Goal: Information Seeking & Learning: Learn about a topic

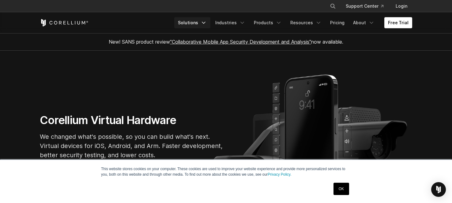
click at [190, 22] on link "Solutions" at bounding box center [192, 22] width 36 height 11
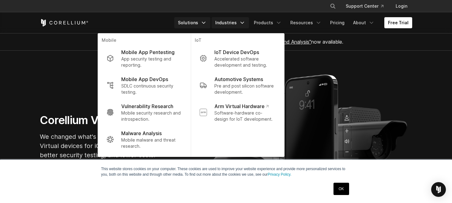
click at [235, 22] on link "Industries" at bounding box center [230, 22] width 37 height 11
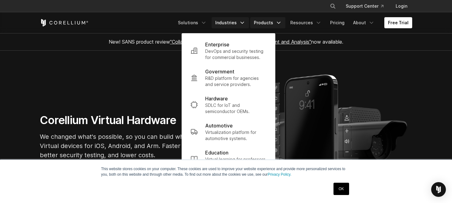
click at [267, 20] on link "Products" at bounding box center [267, 22] width 35 height 11
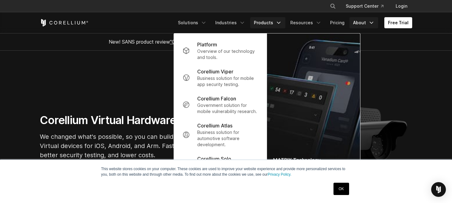
click at [360, 23] on link "About" at bounding box center [364, 22] width 29 height 11
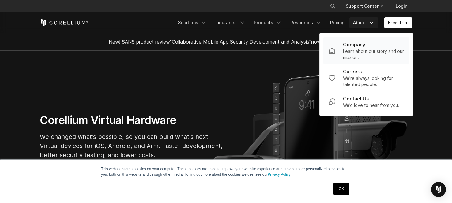
click at [355, 44] on p "Company" at bounding box center [354, 44] width 22 height 7
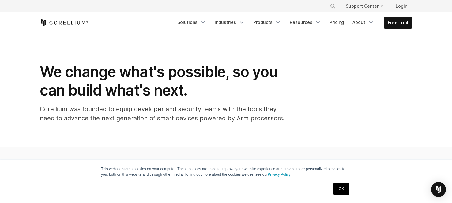
click at [342, 191] on link "OK" at bounding box center [342, 188] width 16 height 12
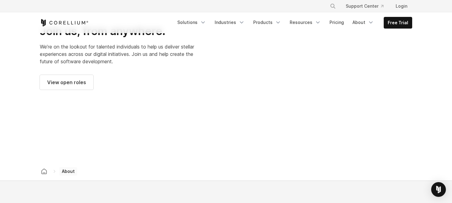
scroll to position [870, 0]
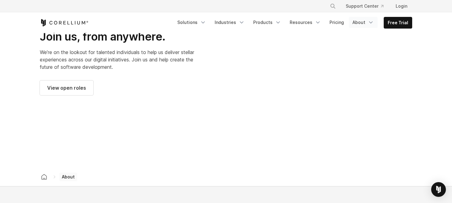
click at [362, 22] on link "About" at bounding box center [363, 22] width 29 height 11
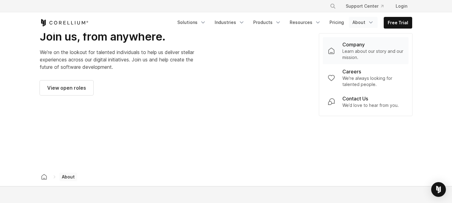
click at [362, 44] on p "Company" at bounding box center [354, 44] width 22 height 7
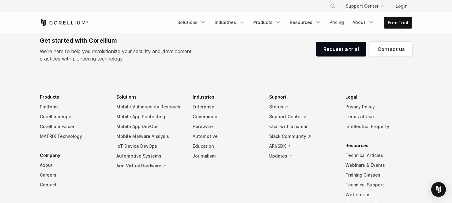
scroll to position [1040, 0]
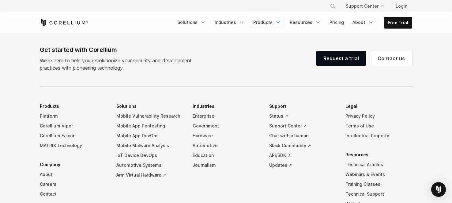
click at [268, 22] on link "Products" at bounding box center [267, 22] width 35 height 11
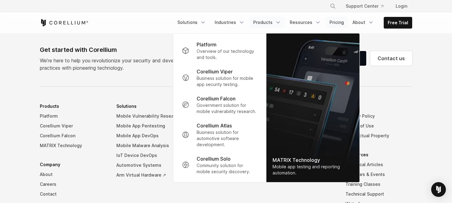
click at [344, 23] on link "Pricing" at bounding box center [337, 22] width 22 height 11
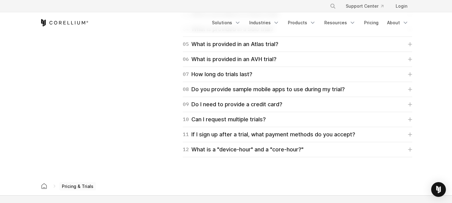
scroll to position [947, 0]
